Goal: Task Accomplishment & Management: Complete application form

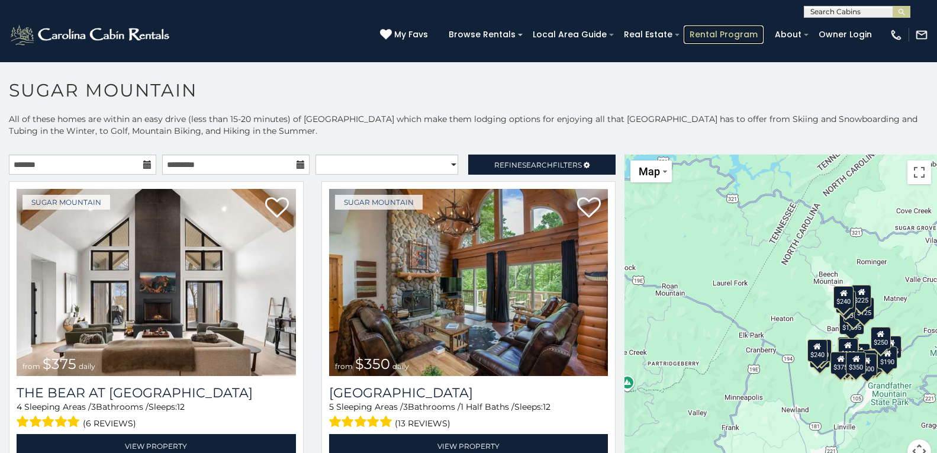
click at [691, 32] on link "Rental Program" at bounding box center [724, 34] width 80 height 18
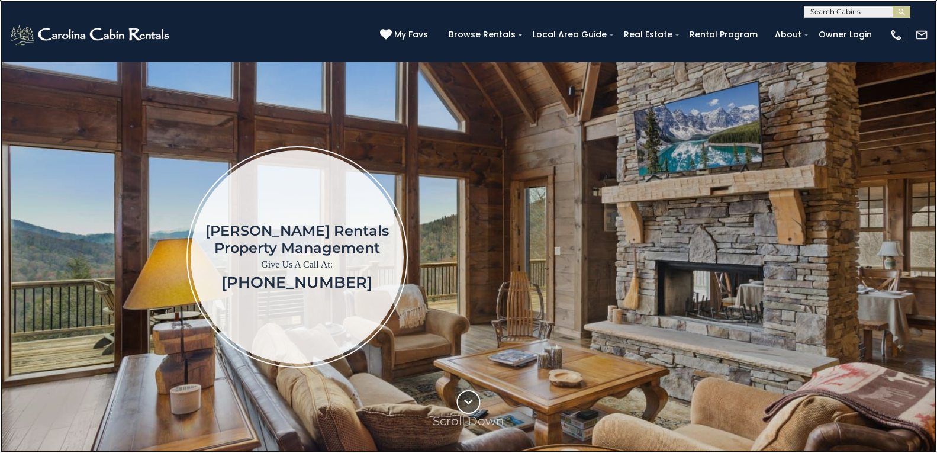
click at [26, 118] on link at bounding box center [468, 226] width 937 height 453
